Goal: Information Seeking & Learning: Understand process/instructions

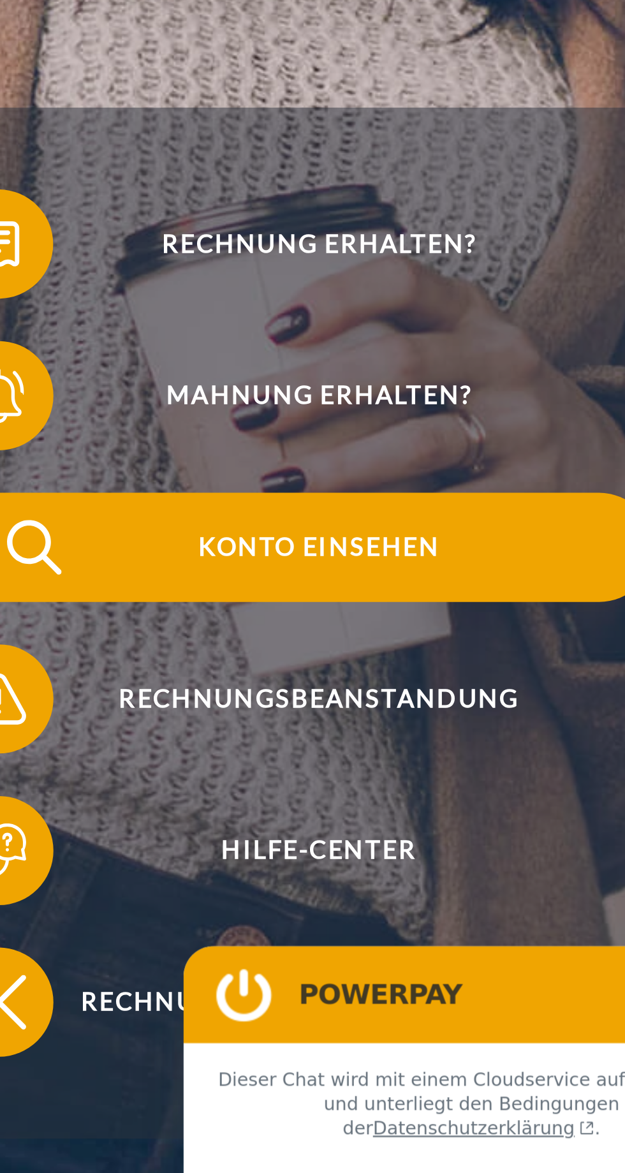
click at [453, 526] on span "Konto einsehen" at bounding box center [429, 503] width 281 height 46
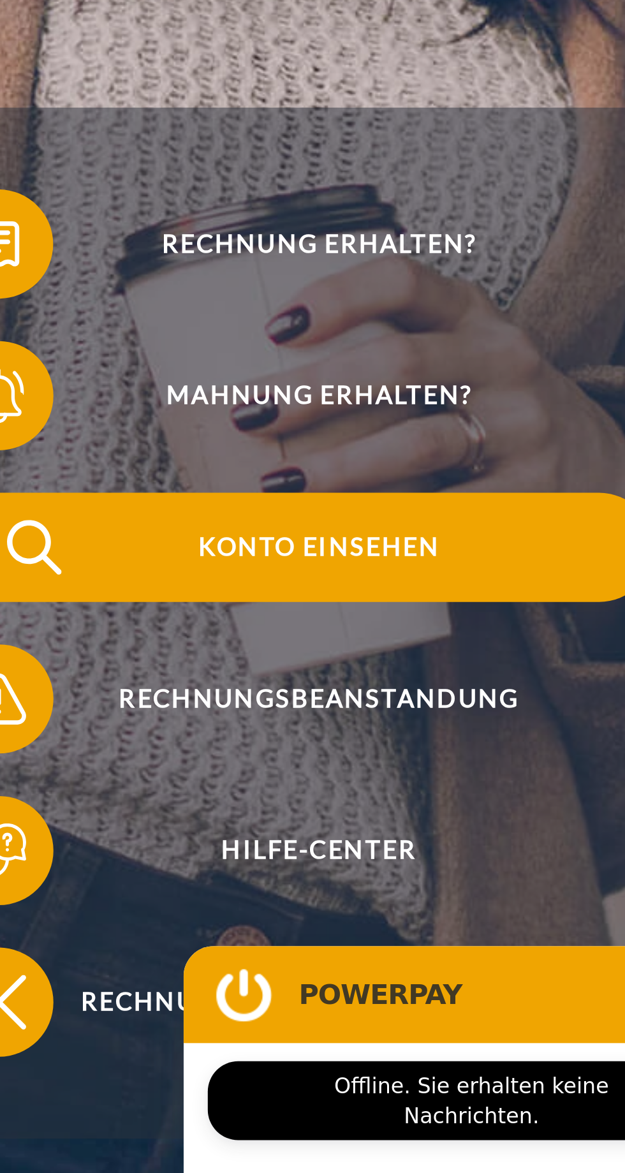
type textarea "*"
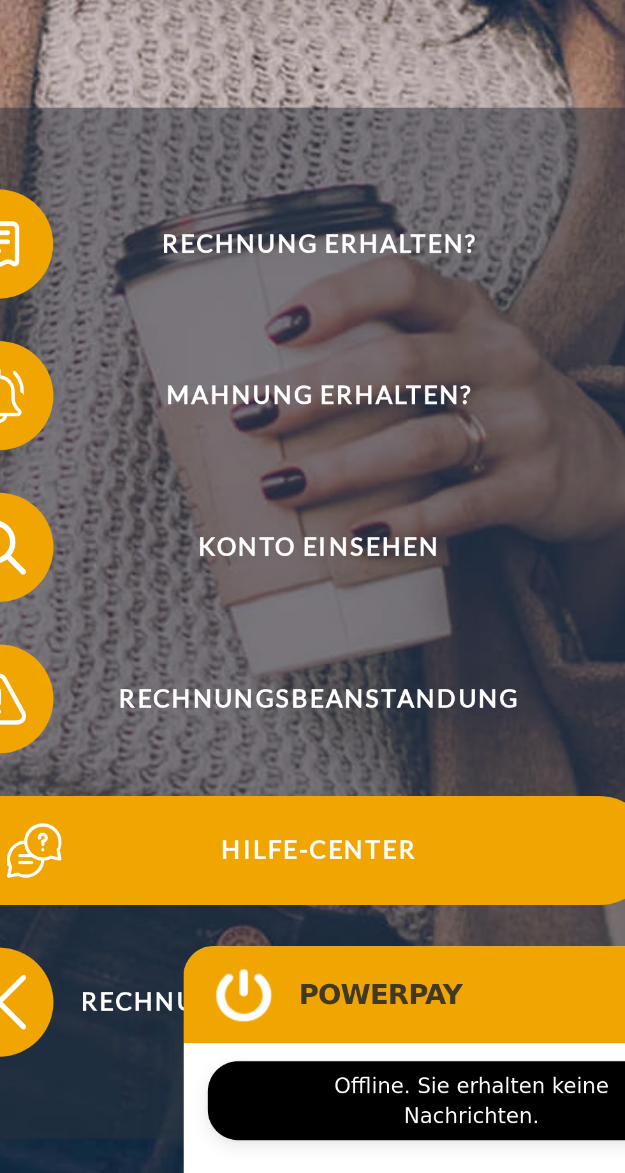
click at [455, 648] on span "Hilfe-Center" at bounding box center [429, 630] width 281 height 46
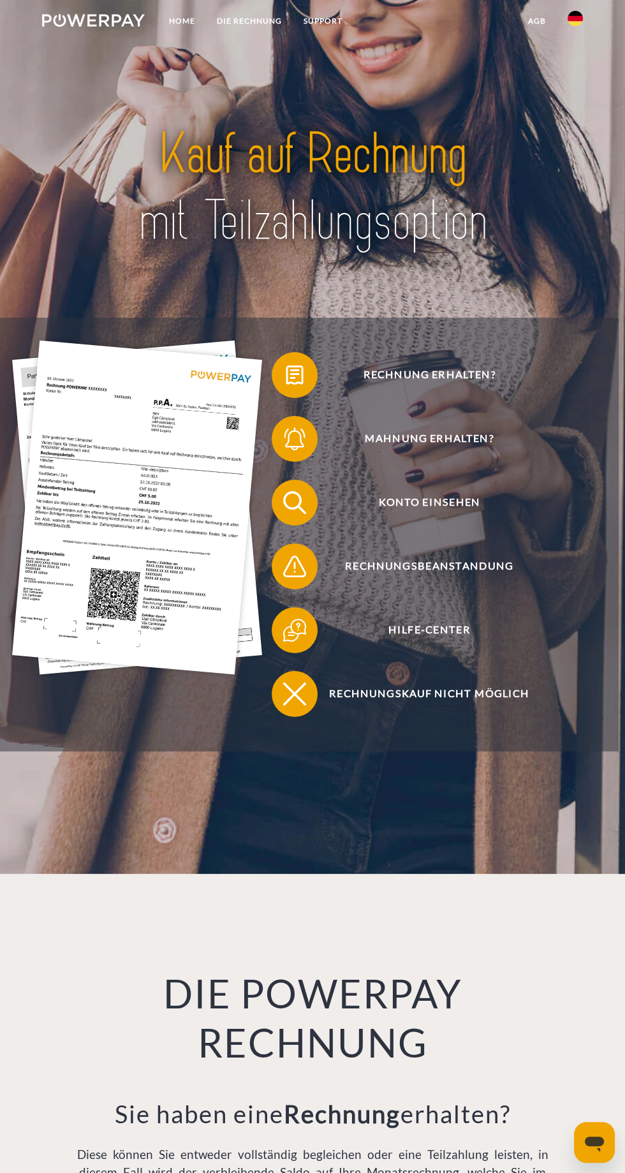
scroll to position [2, 0]
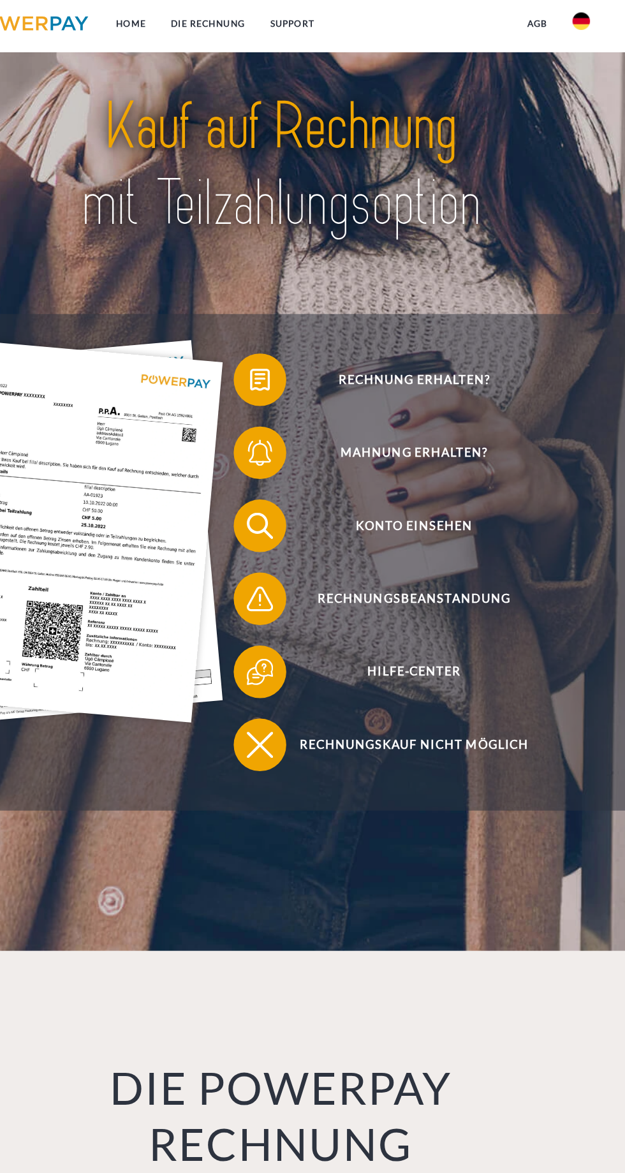
scroll to position [42, 0]
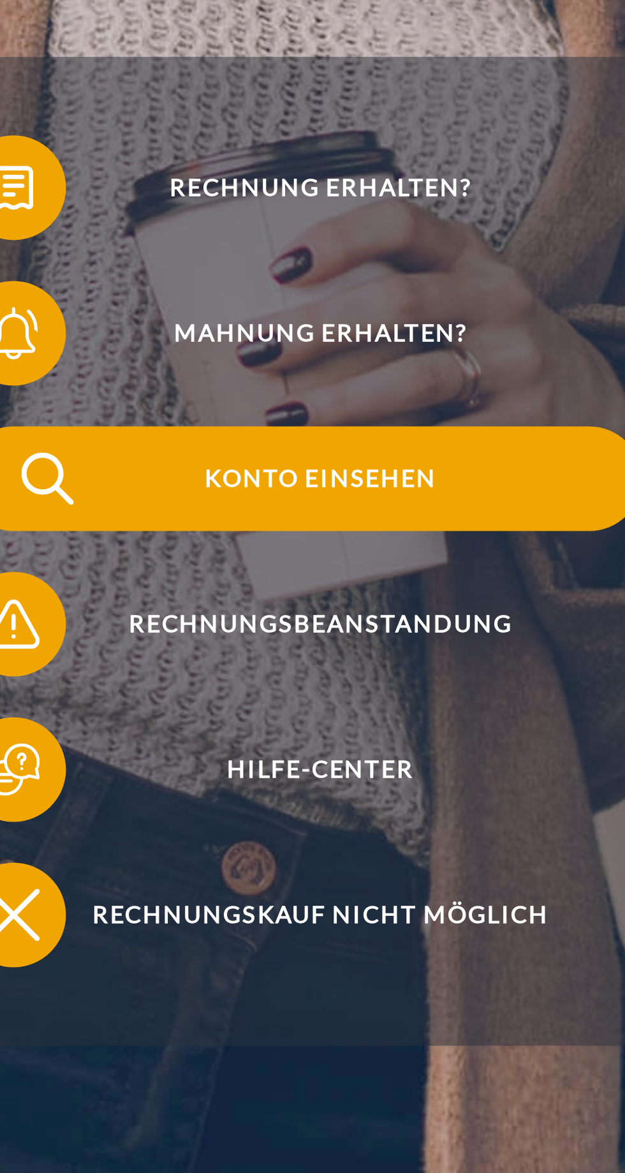
click at [464, 480] on span "Konto einsehen" at bounding box center [429, 461] width 281 height 46
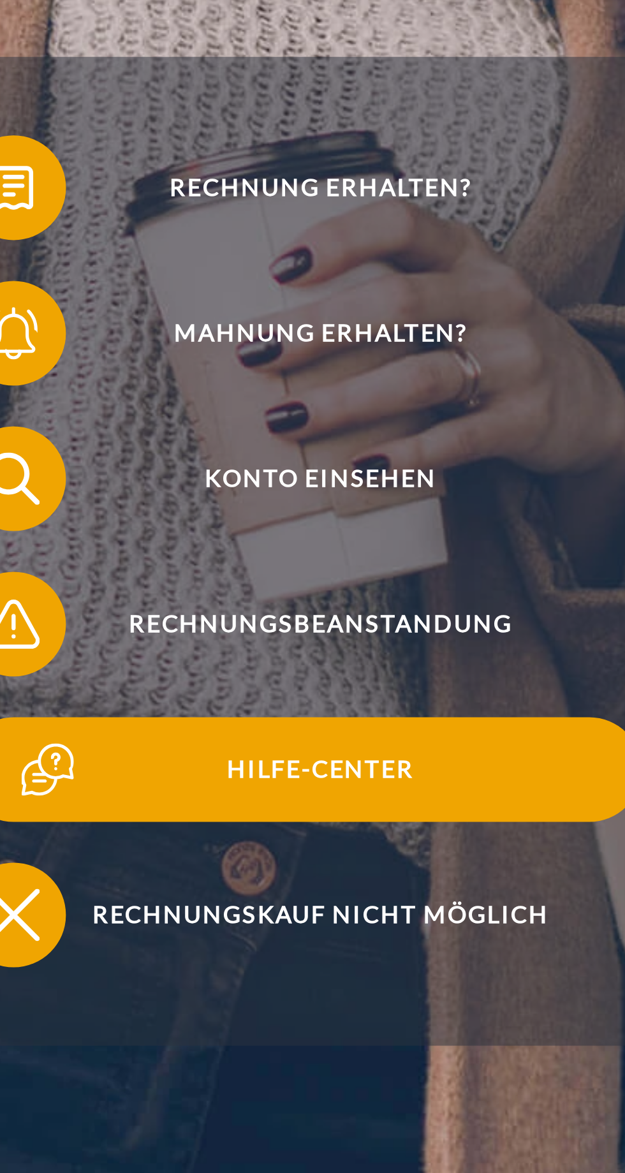
click at [460, 608] on span "Hilfe-Center" at bounding box center [429, 588] width 281 height 46
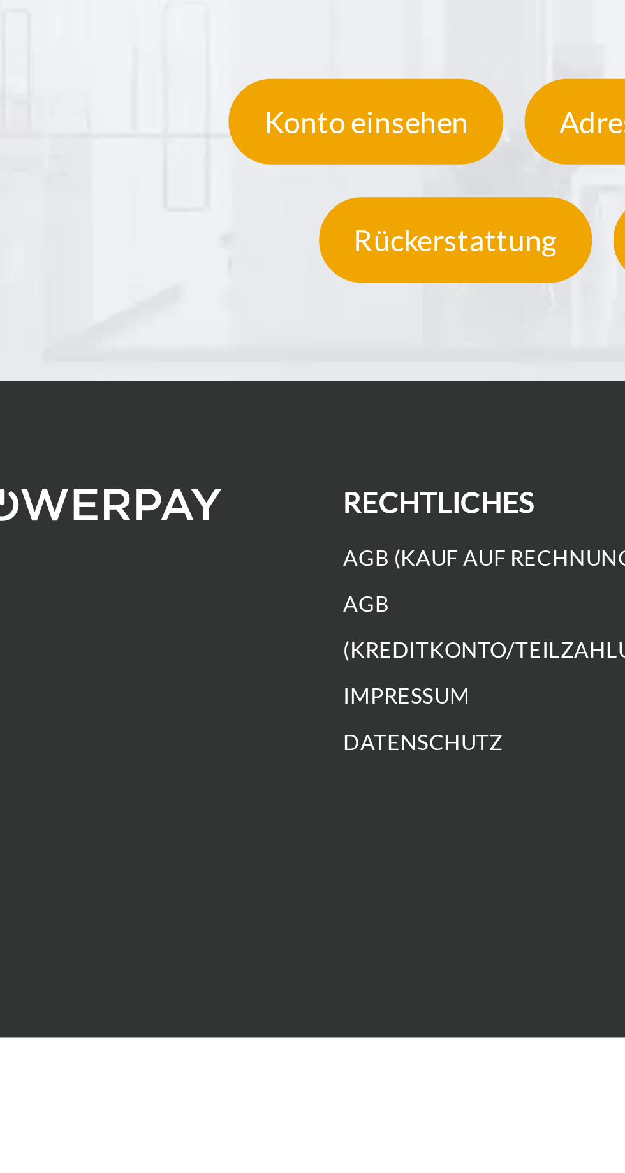
scroll to position [1492, 0]
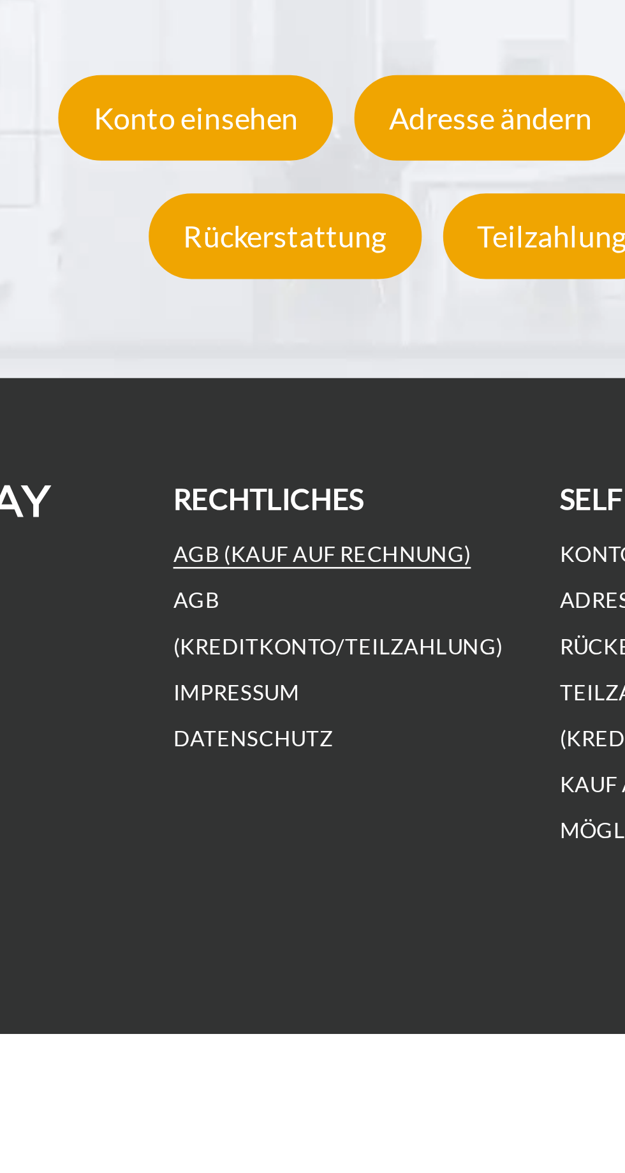
click at [273, 992] on link "AGB (Kauf auf Rechnung)" at bounding box center [230, 987] width 115 height 11
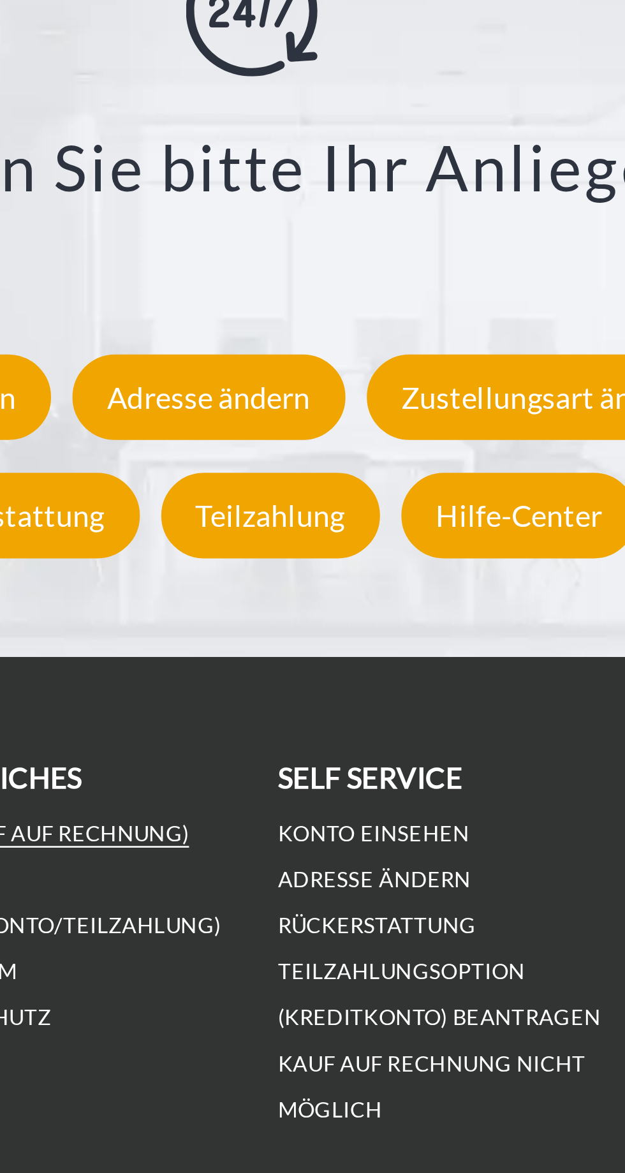
scroll to position [1579, 0]
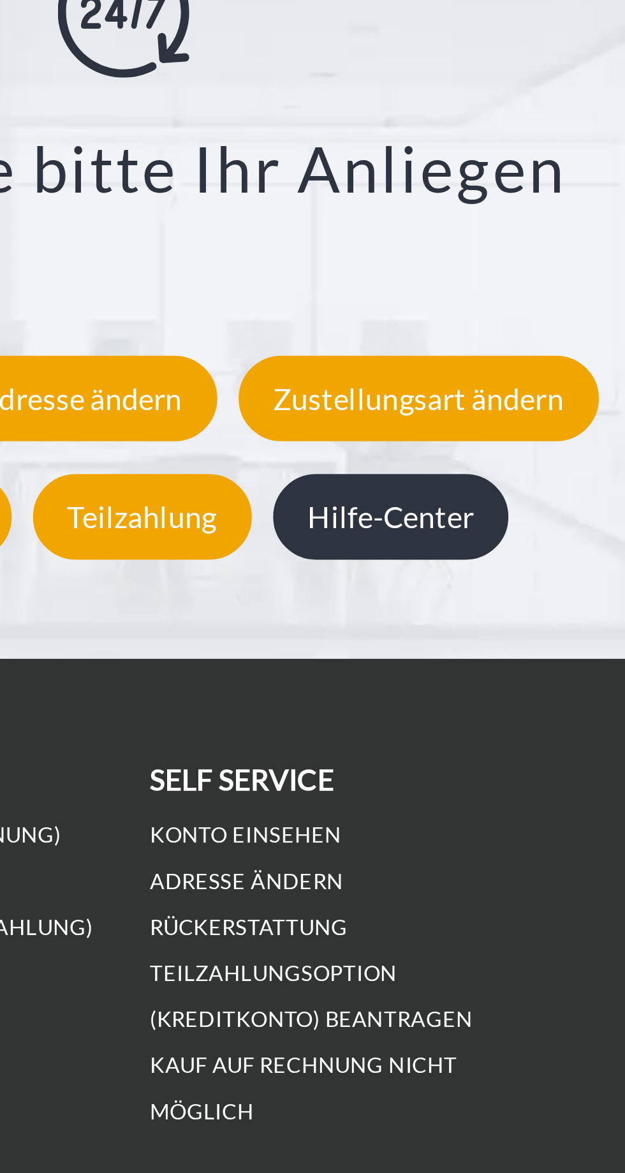
click at [431, 869] on div "Hilfe-Center" at bounding box center [416, 863] width 91 height 33
